Goal: Task Accomplishment & Management: Use online tool/utility

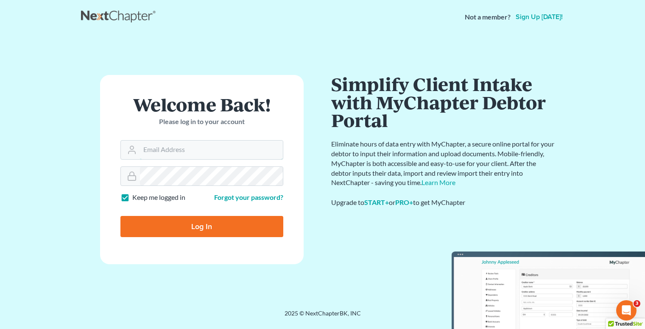
type input "crystal@lpjlegal.com"
click at [177, 219] on input "Log In" at bounding box center [201, 226] width 163 height 21
type input "Thinking..."
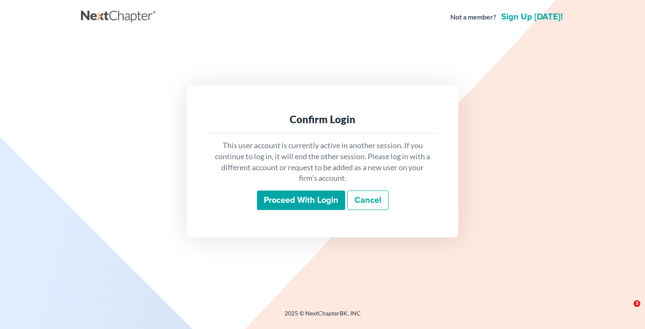
click at [324, 199] on input "Proceed with login" at bounding box center [301, 201] width 88 height 20
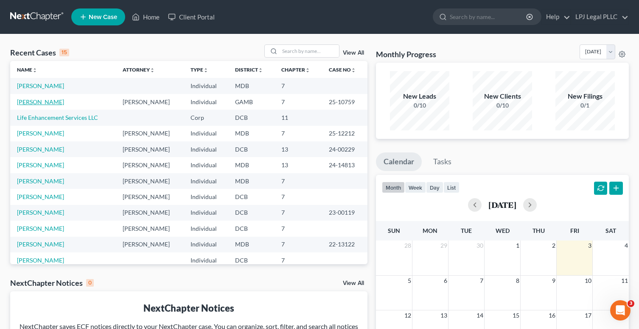
click at [42, 101] on link "Green, Lenore" at bounding box center [40, 101] width 47 height 7
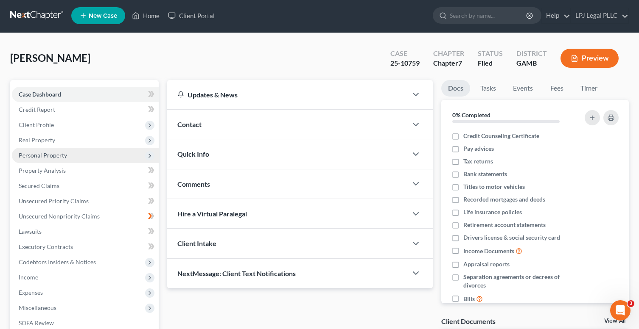
scroll to position [0, 0]
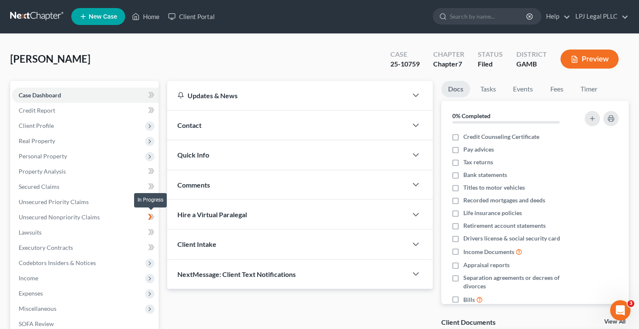
click at [146, 218] on span at bounding box center [151, 218] width 15 height 13
click at [84, 219] on span "Unsecured Nonpriority Claims" at bounding box center [59, 217] width 81 height 7
